Goal: Information Seeking & Learning: Learn about a topic

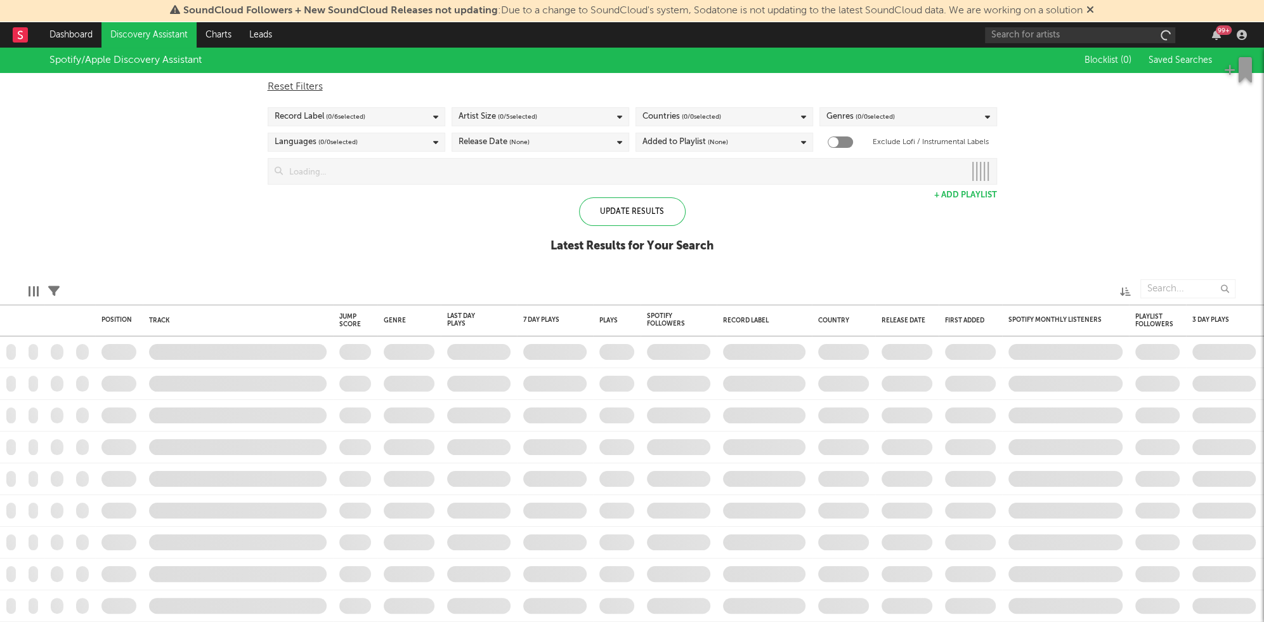
checkbox input "true"
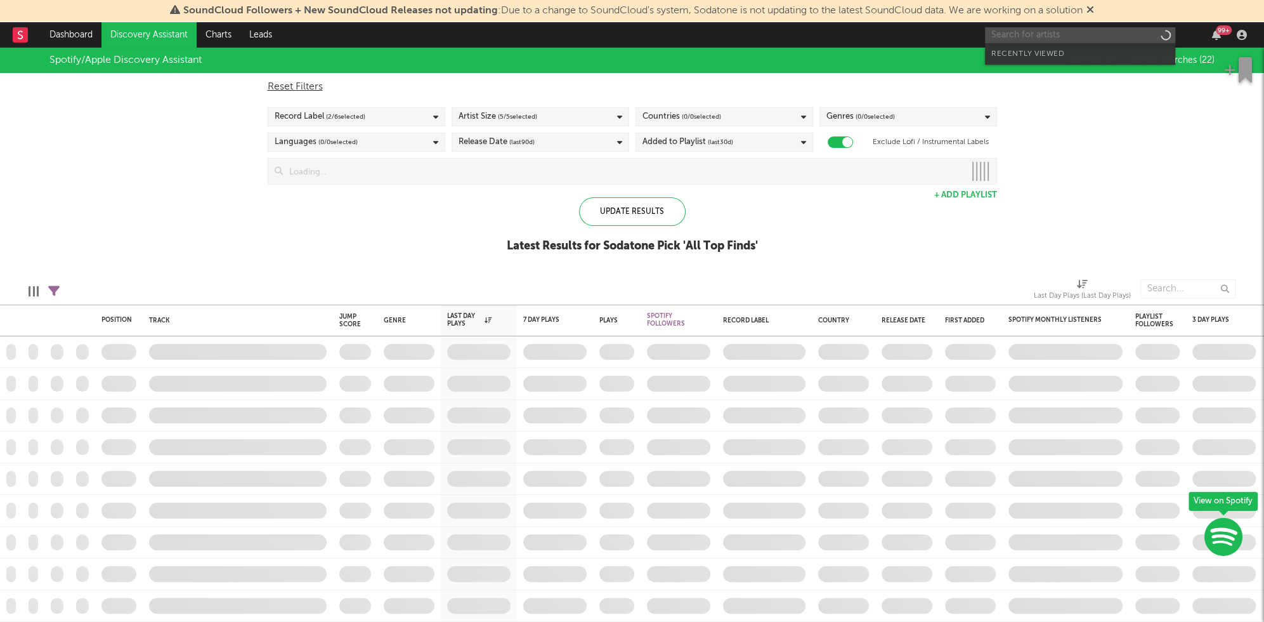
click at [1038, 38] on input "text" at bounding box center [1080, 35] width 190 height 16
type input "a"
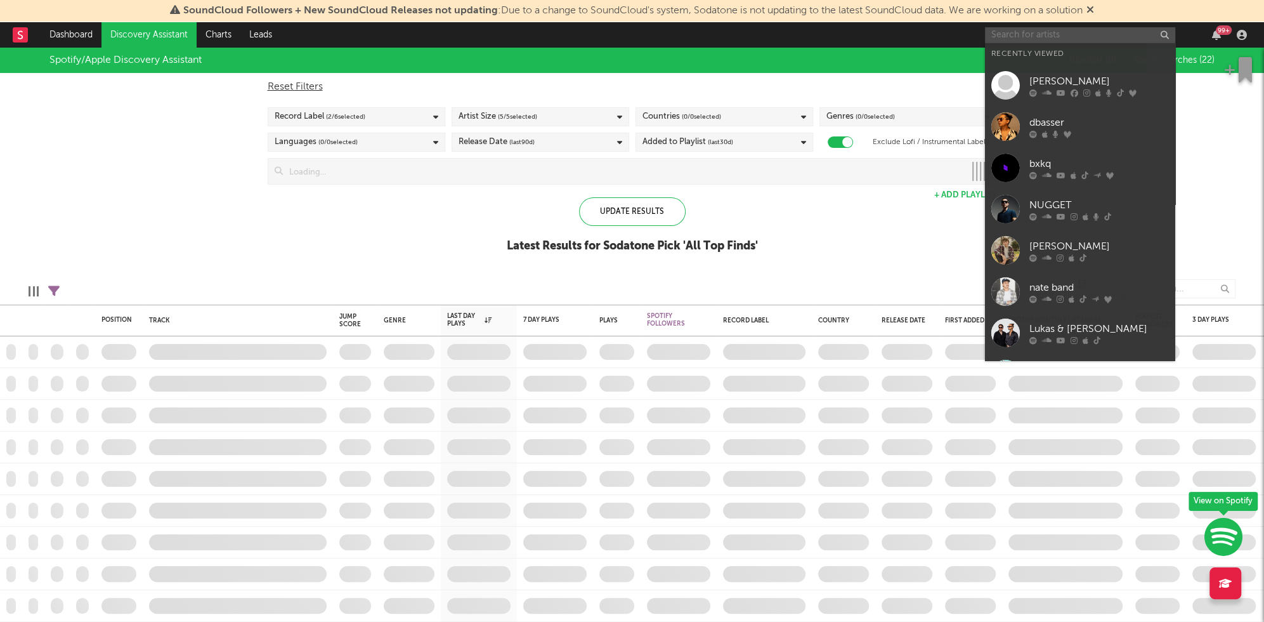
paste input "Across Bounderies"
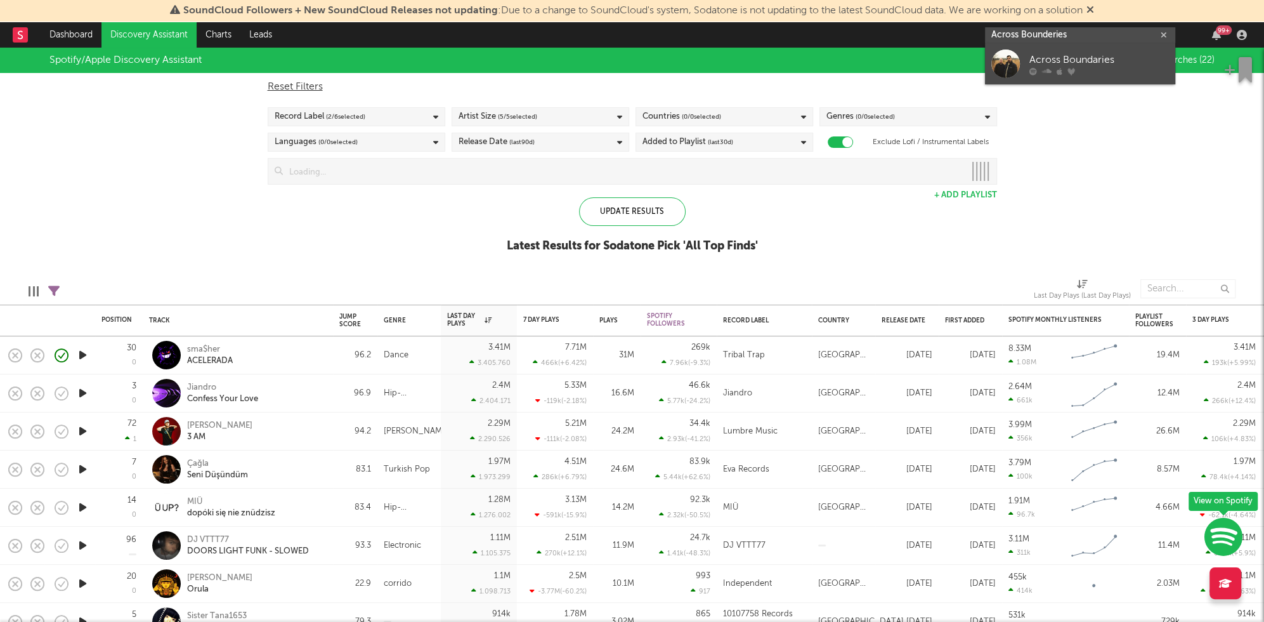
type input "Across Bounderies"
click at [1077, 56] on div "Across Boundaries" at bounding box center [1100, 60] width 140 height 15
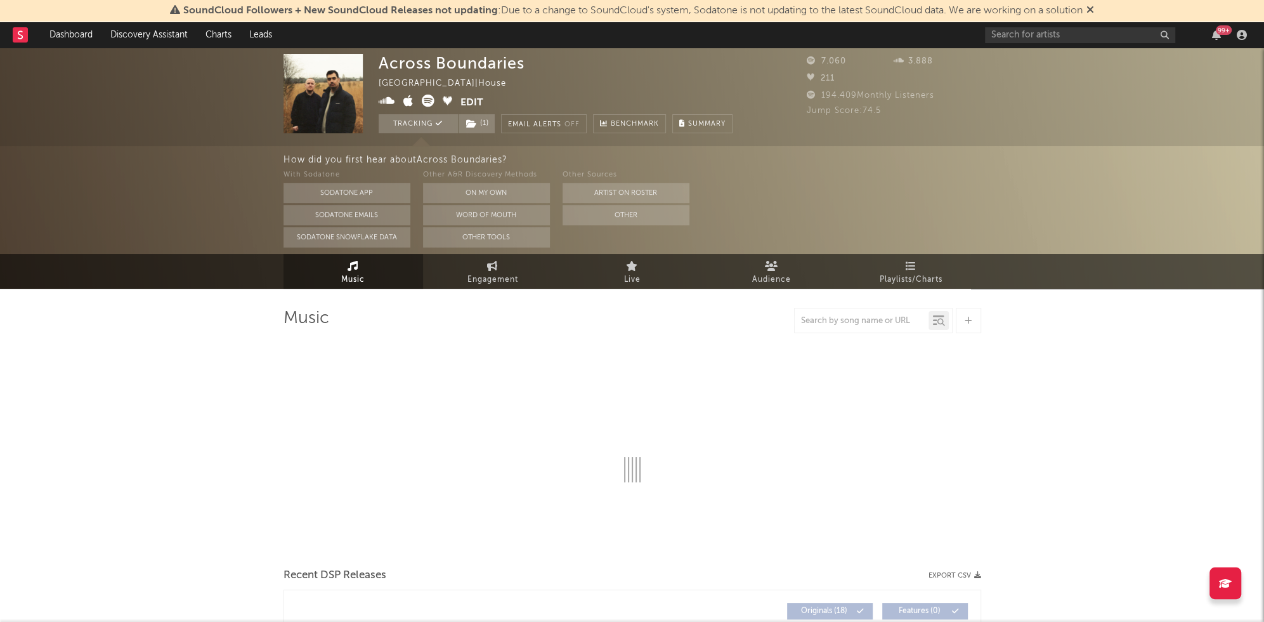
select select "6m"
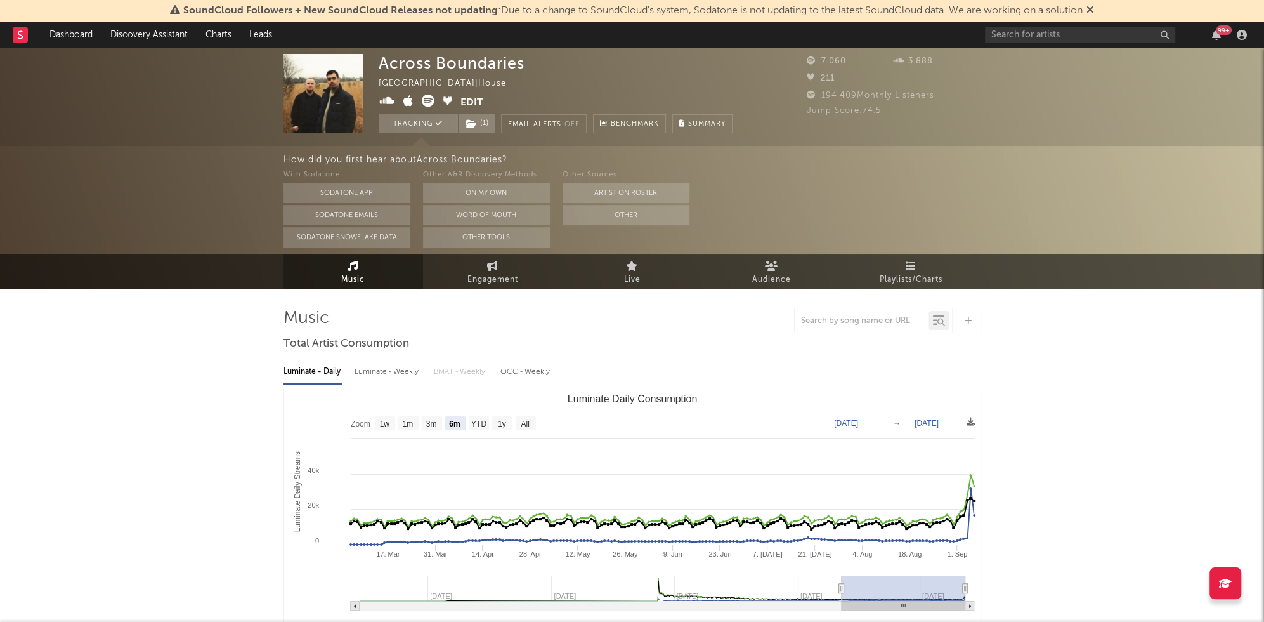
click at [390, 99] on icon at bounding box center [387, 101] width 16 height 13
click at [430, 103] on icon at bounding box center [428, 101] width 13 height 13
